Goal: Browse casually: Explore the website without a specific task or goal

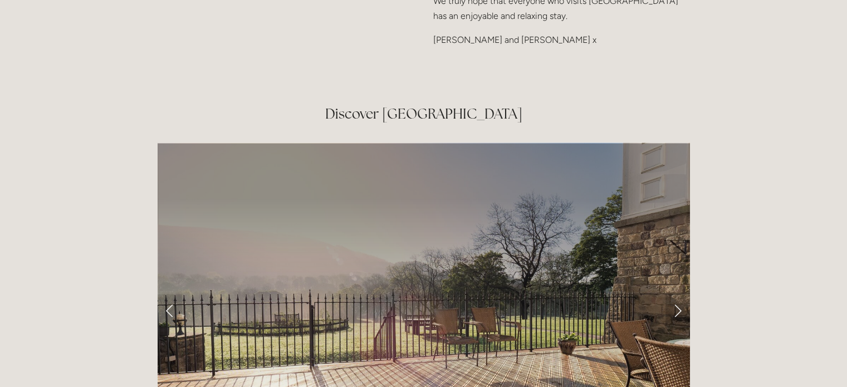
scroll to position [1764, 0]
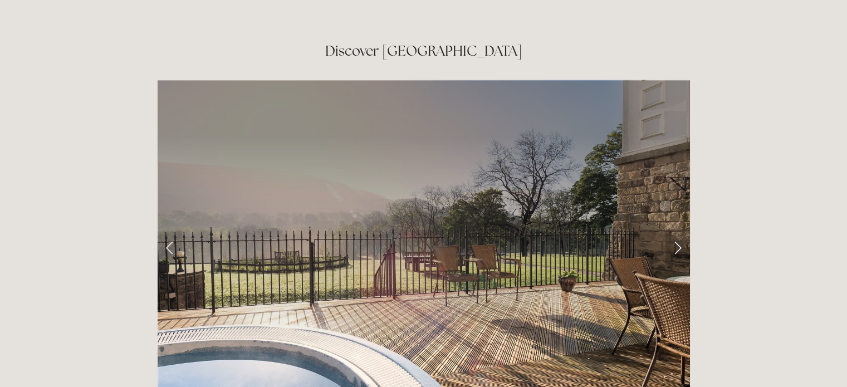
click at [677, 231] on link "Next Slide" at bounding box center [678, 247] width 25 height 33
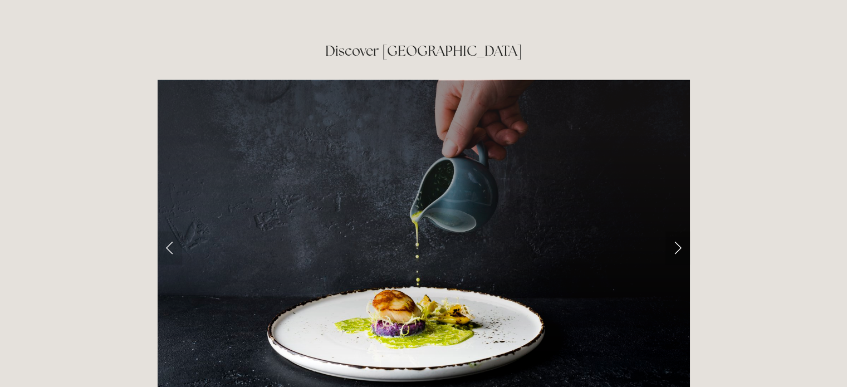
click at [677, 231] on link "Next Slide" at bounding box center [678, 247] width 25 height 33
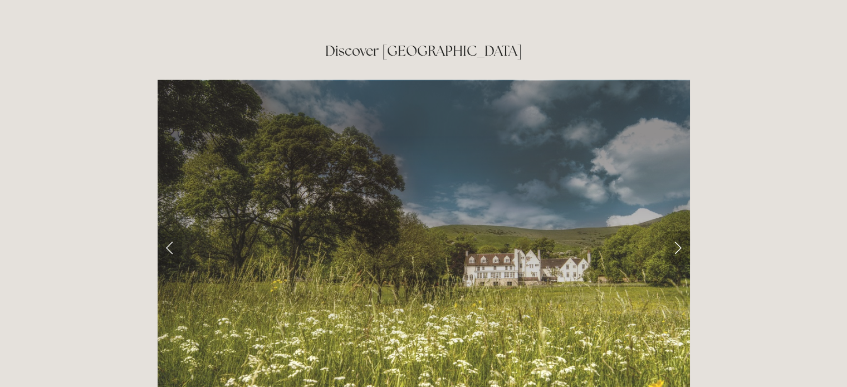
click at [677, 231] on link "Next Slide" at bounding box center [678, 247] width 25 height 33
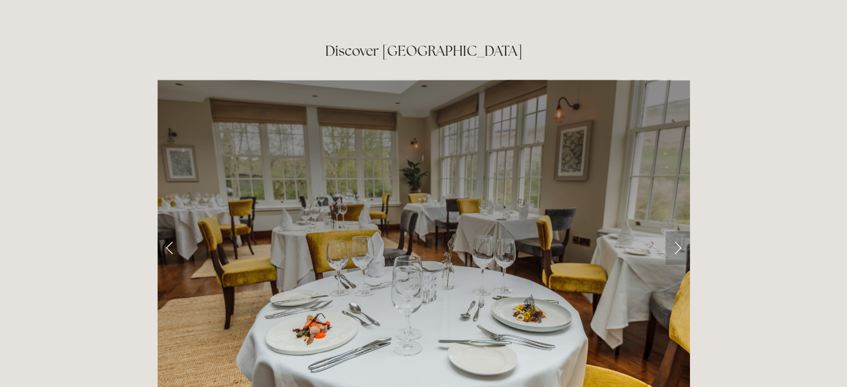
click at [677, 231] on link "Next Slide" at bounding box center [678, 247] width 25 height 33
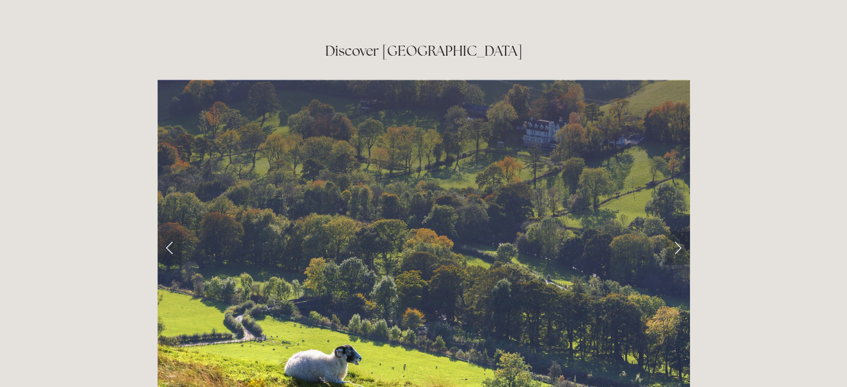
click at [677, 231] on link "Next Slide" at bounding box center [678, 247] width 25 height 33
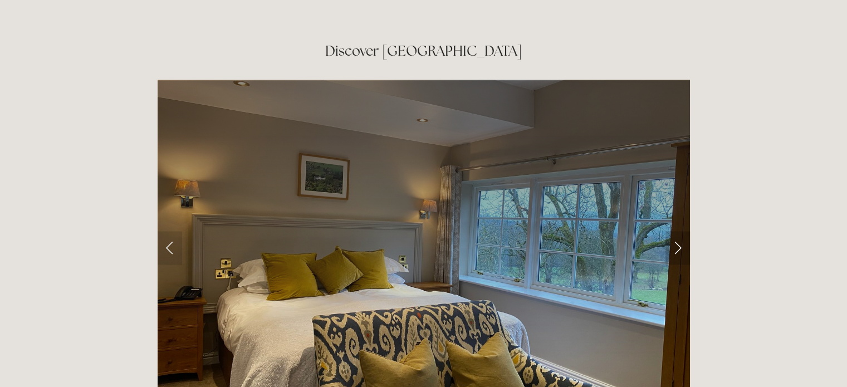
click at [677, 231] on link "Next Slide" at bounding box center [678, 247] width 25 height 33
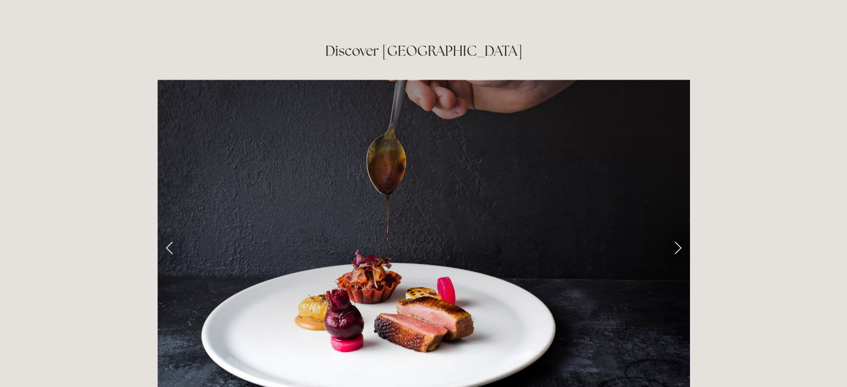
click at [677, 231] on link "Next Slide" at bounding box center [678, 247] width 25 height 33
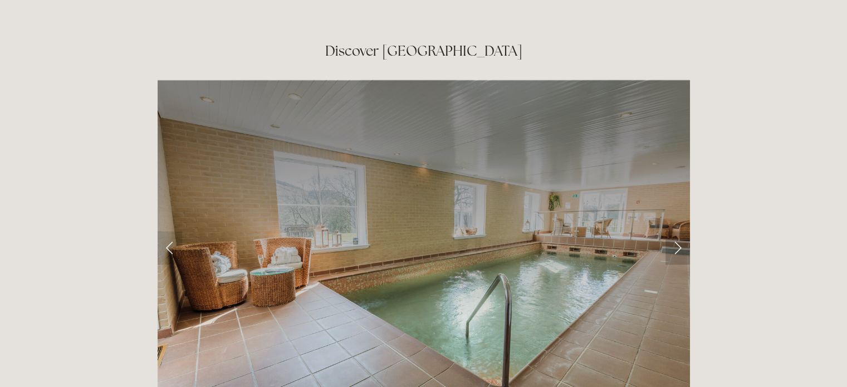
click at [677, 231] on link "Next Slide" at bounding box center [678, 247] width 25 height 33
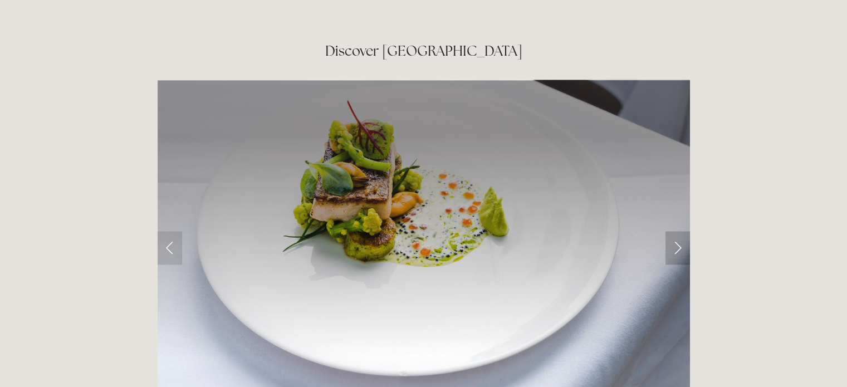
click at [677, 231] on link "Next Slide" at bounding box center [678, 247] width 25 height 33
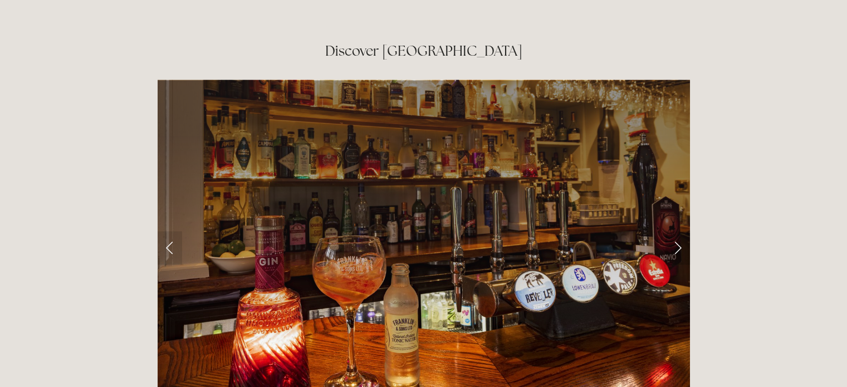
click at [677, 231] on link "Next Slide" at bounding box center [678, 247] width 25 height 33
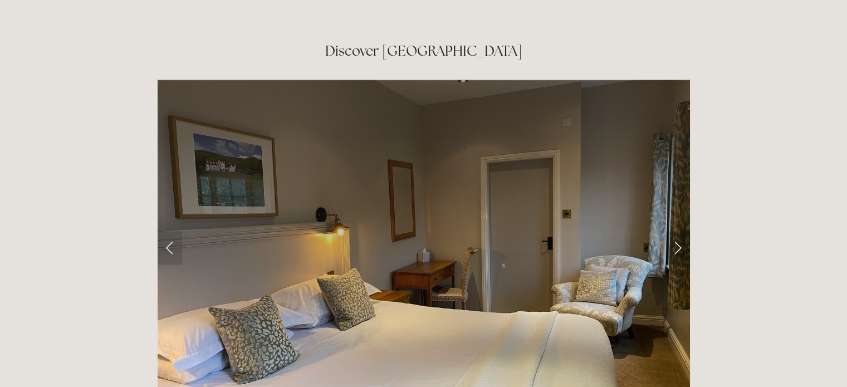
click at [677, 231] on link "Next Slide" at bounding box center [678, 247] width 25 height 33
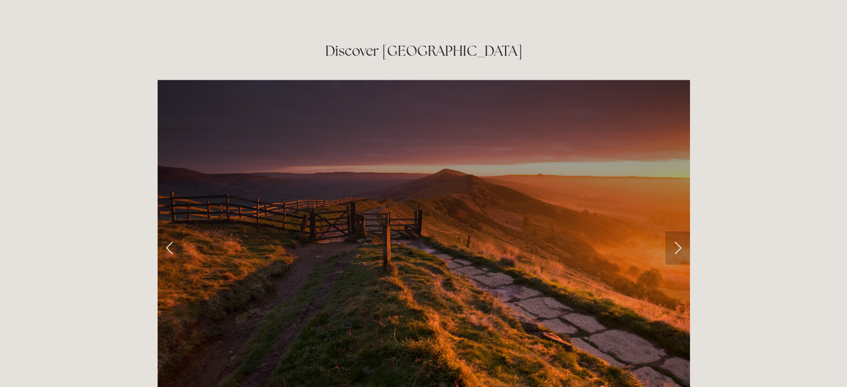
click at [677, 231] on link "Next Slide" at bounding box center [678, 247] width 25 height 33
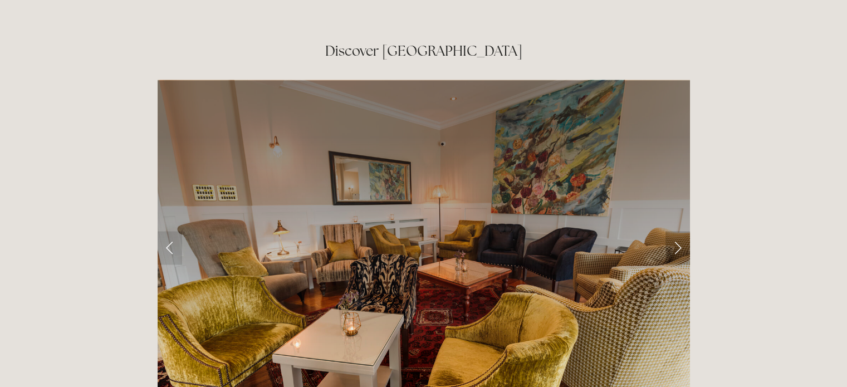
click at [677, 231] on link "Next Slide" at bounding box center [678, 247] width 25 height 33
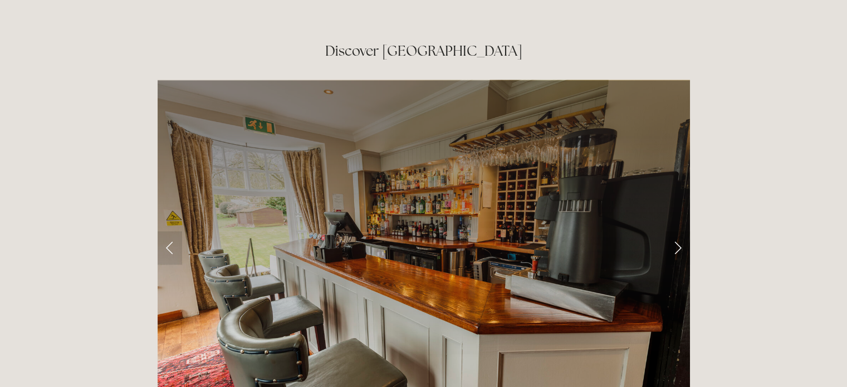
click at [677, 231] on link "Next Slide" at bounding box center [678, 247] width 25 height 33
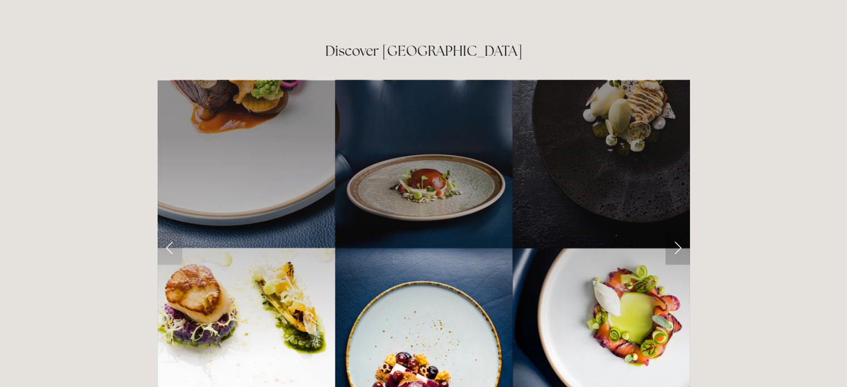
click at [677, 231] on link "Next Slide" at bounding box center [678, 247] width 25 height 33
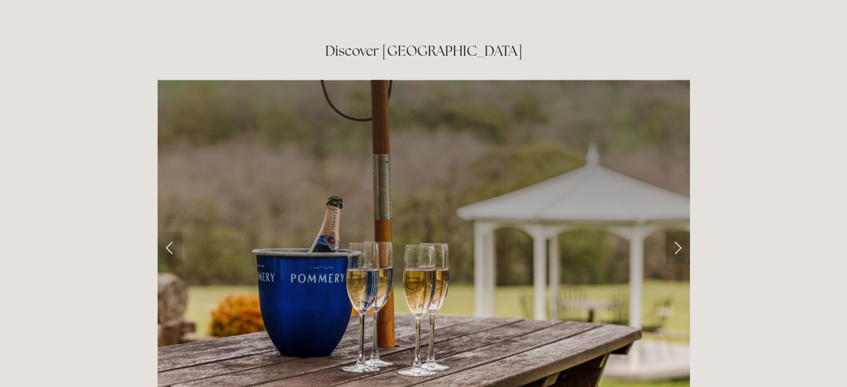
click at [677, 231] on link "Next Slide" at bounding box center [678, 247] width 25 height 33
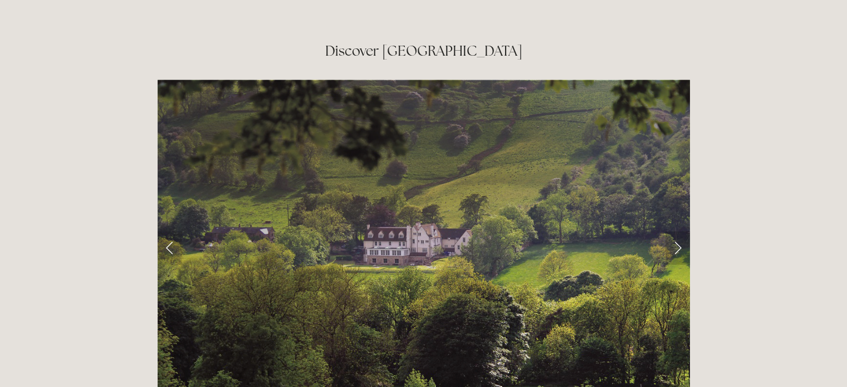
click at [677, 231] on link "Next Slide" at bounding box center [678, 247] width 25 height 33
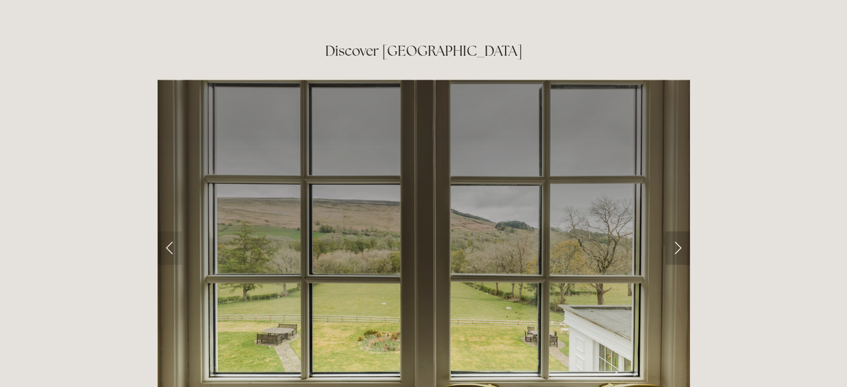
click at [677, 231] on link "Next Slide" at bounding box center [678, 247] width 25 height 33
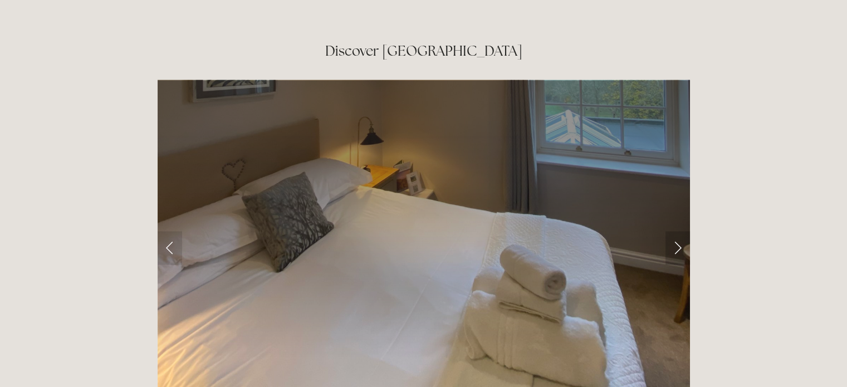
click at [677, 231] on link "Next Slide" at bounding box center [678, 247] width 25 height 33
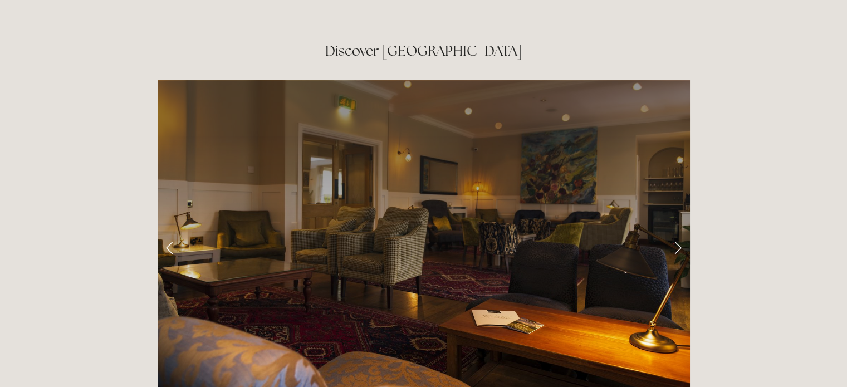
click at [677, 231] on link "Next Slide" at bounding box center [678, 247] width 25 height 33
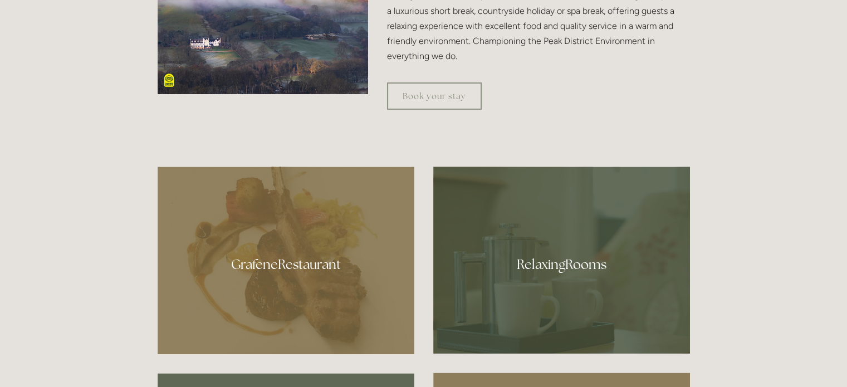
scroll to position [0, 0]
